Goal: Navigation & Orientation: Understand site structure

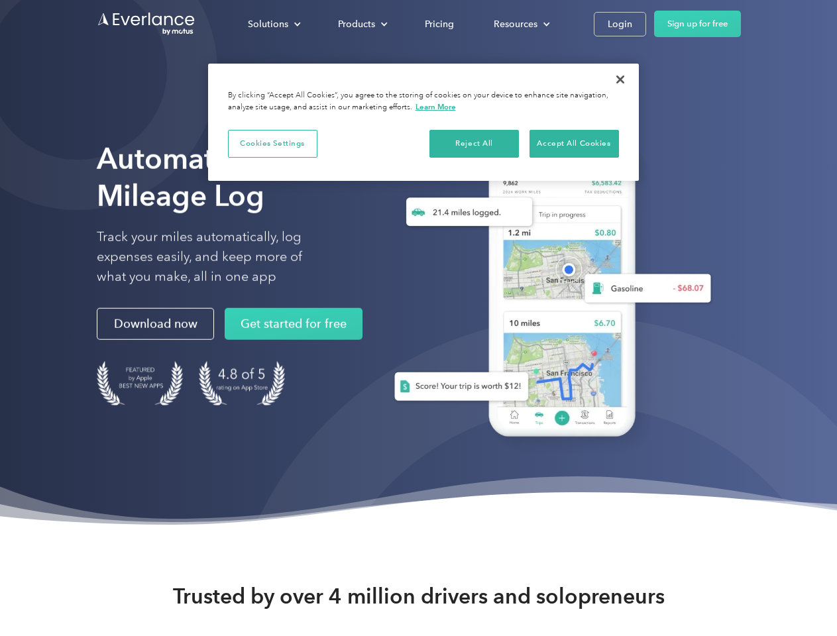
click at [274, 24] on div "Solutions" at bounding box center [268, 24] width 40 height 17
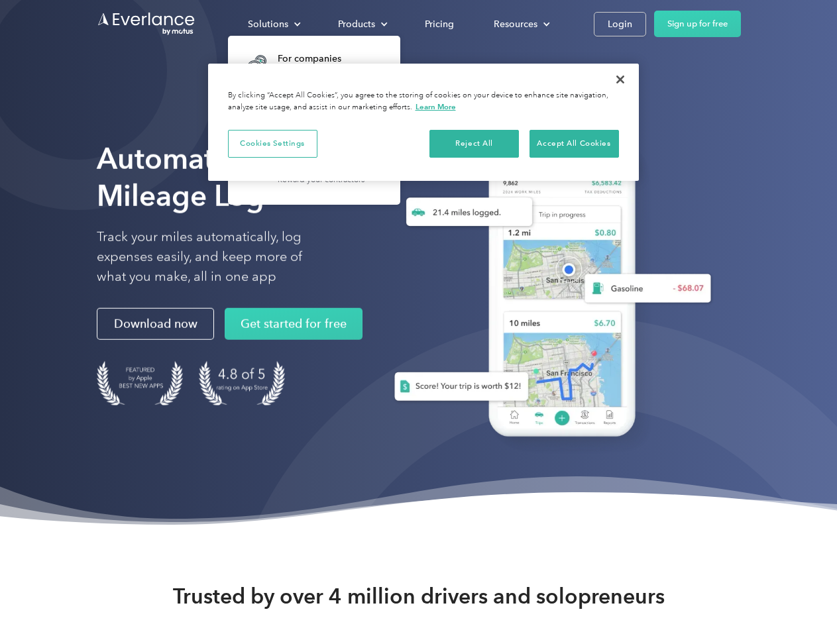
click at [361, 24] on div "Products" at bounding box center [356, 24] width 37 height 17
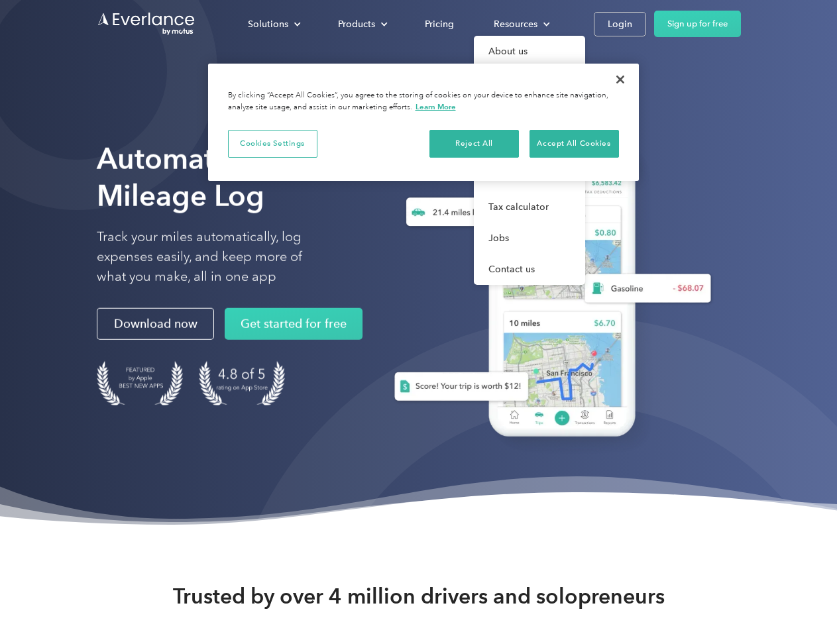
click at [520, 24] on div "Resources" at bounding box center [516, 24] width 44 height 17
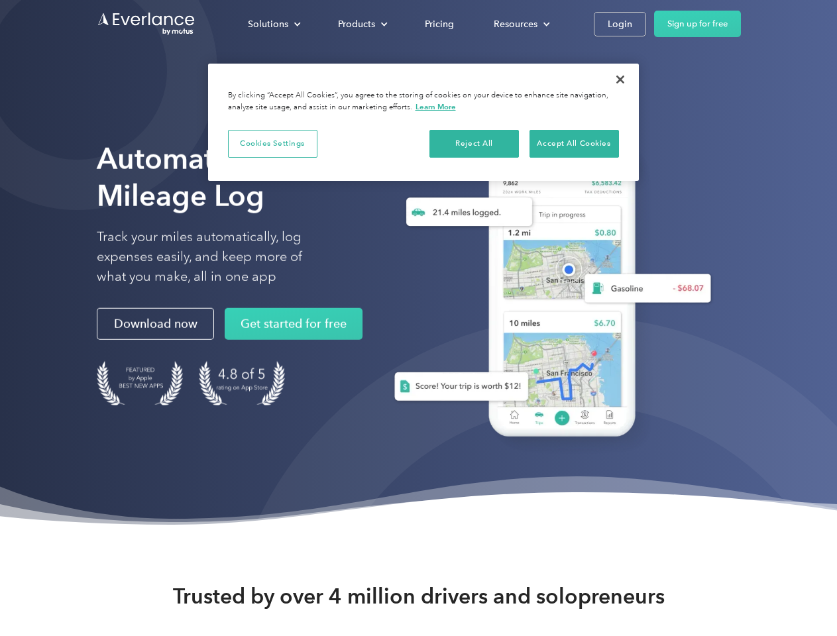
click at [272, 143] on button "Cookies Settings" at bounding box center [272, 144] width 89 height 28
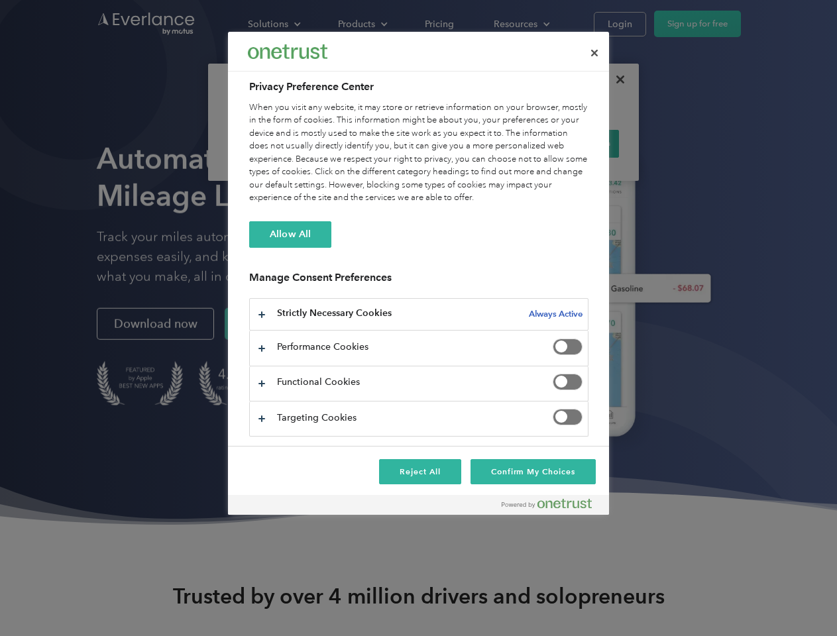
click at [475, 143] on div "When you visit any website, it may store or retrieve information on your browse…" at bounding box center [418, 152] width 339 height 103
click at [574, 143] on div "When you visit any website, it may store or retrieve information on your browse…" at bounding box center [418, 152] width 339 height 103
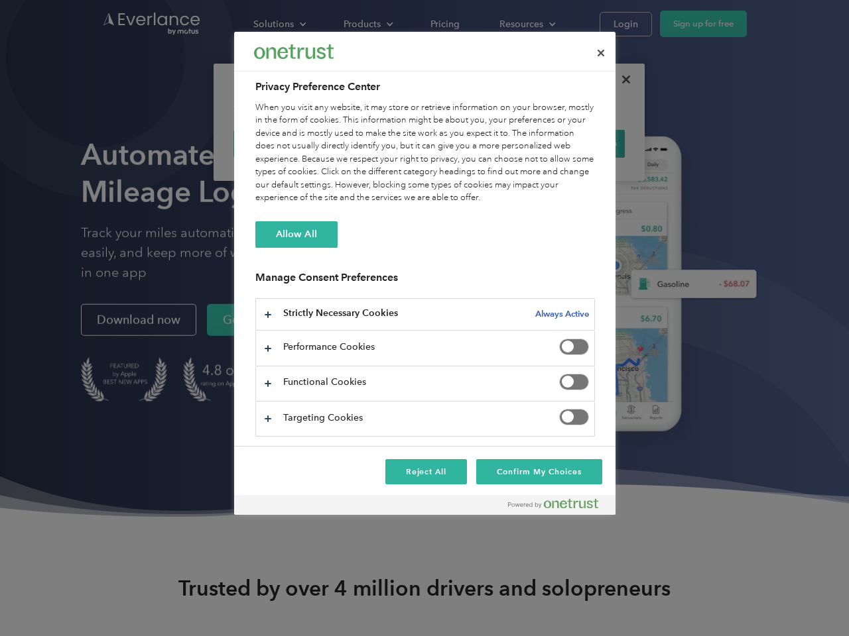
click at [620, 80] on div at bounding box center [424, 318] width 849 height 636
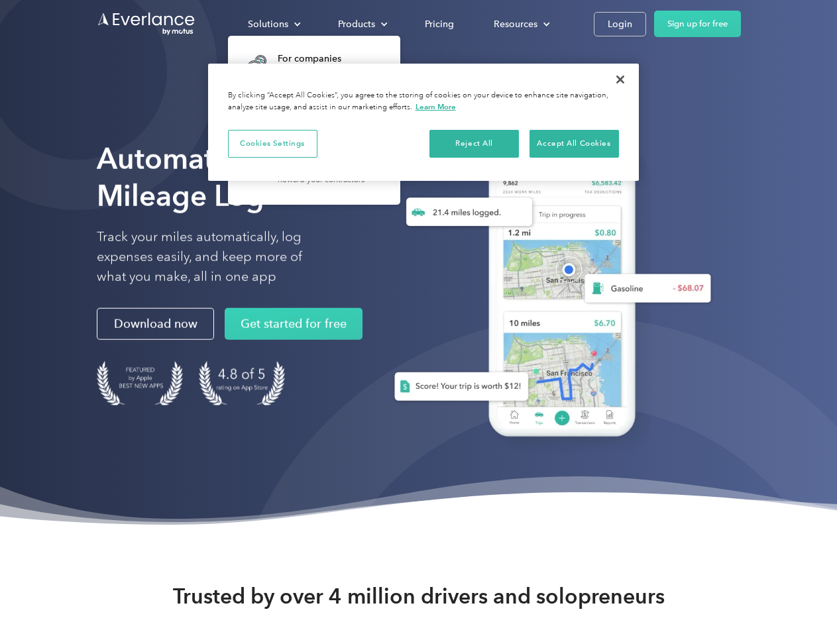
click at [274, 24] on div "Solutions" at bounding box center [268, 24] width 40 height 17
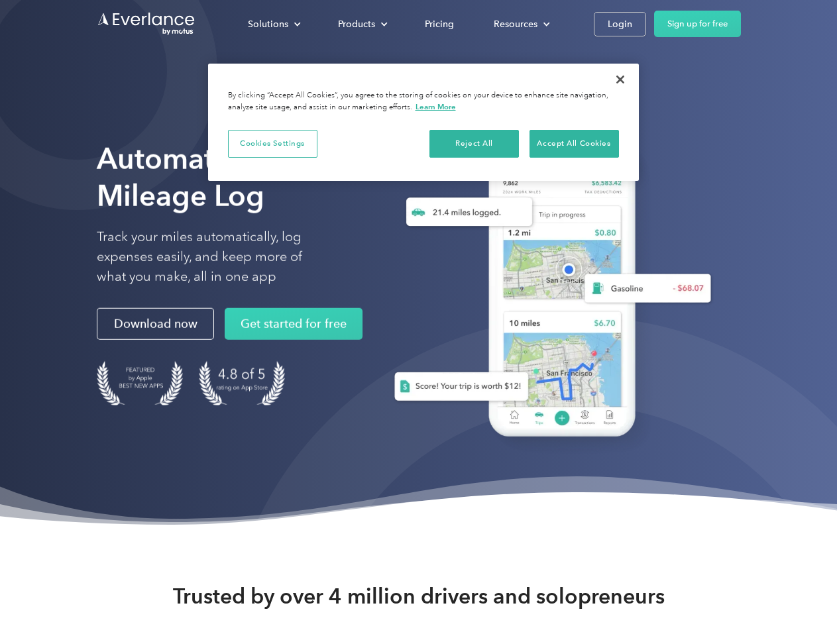
click at [361, 24] on div "Products" at bounding box center [356, 24] width 37 height 17
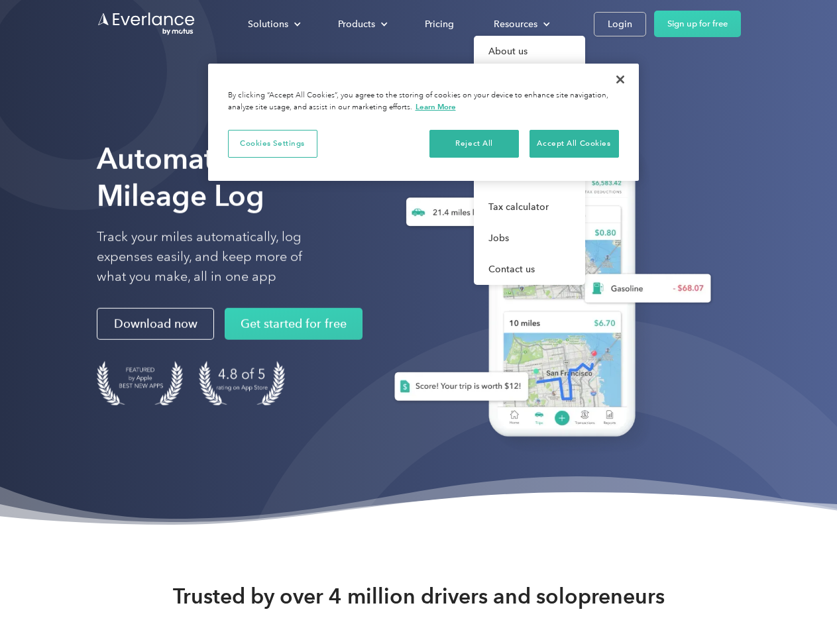
click at [520, 24] on div "Resources" at bounding box center [516, 24] width 44 height 17
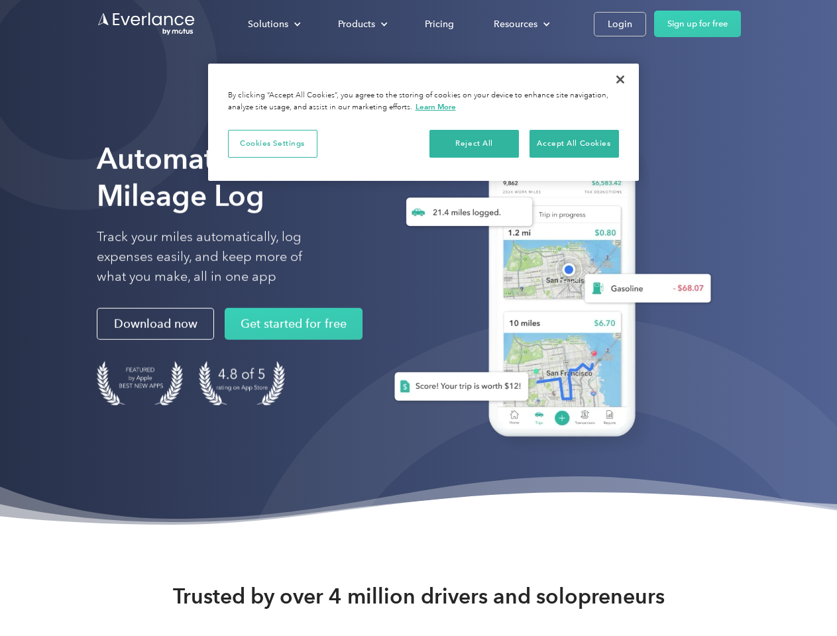
click at [272, 143] on button "Cookies Settings" at bounding box center [272, 144] width 89 height 28
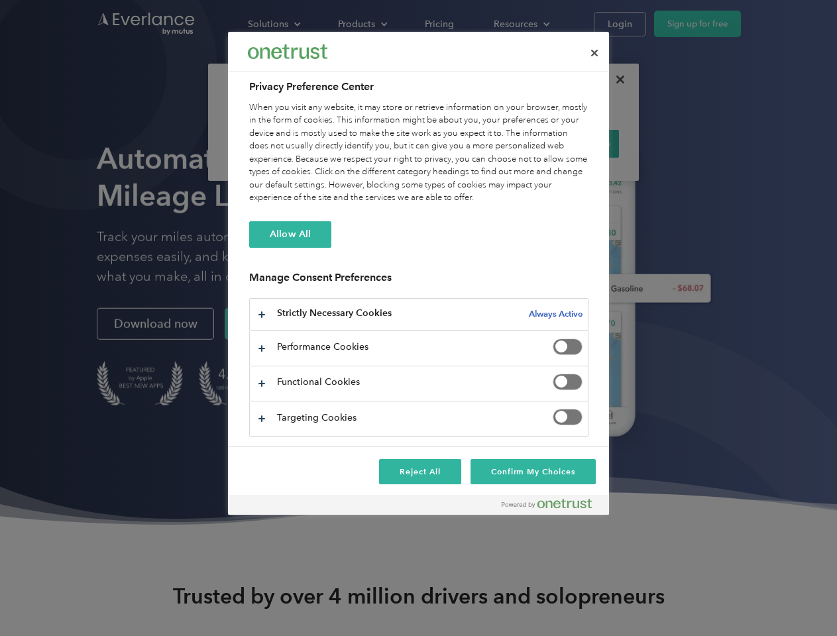
click at [475, 143] on div "When you visit any website, it may store or retrieve information on your browse…" at bounding box center [418, 152] width 339 height 103
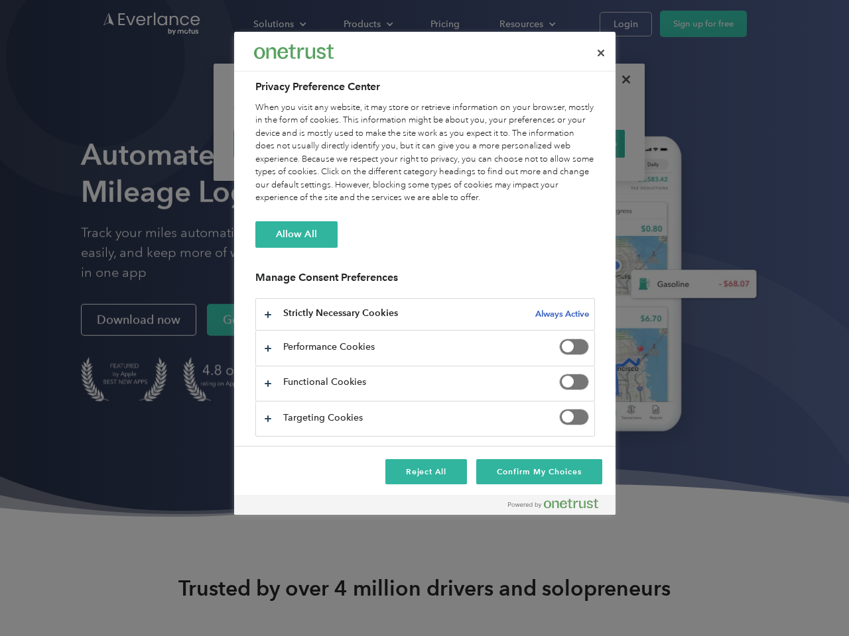
click at [574, 143] on div "When you visit any website, it may store or retrieve information on your browse…" at bounding box center [424, 152] width 339 height 103
click at [620, 80] on div at bounding box center [424, 318] width 849 height 636
